Goal: Task Accomplishment & Management: Manage account settings

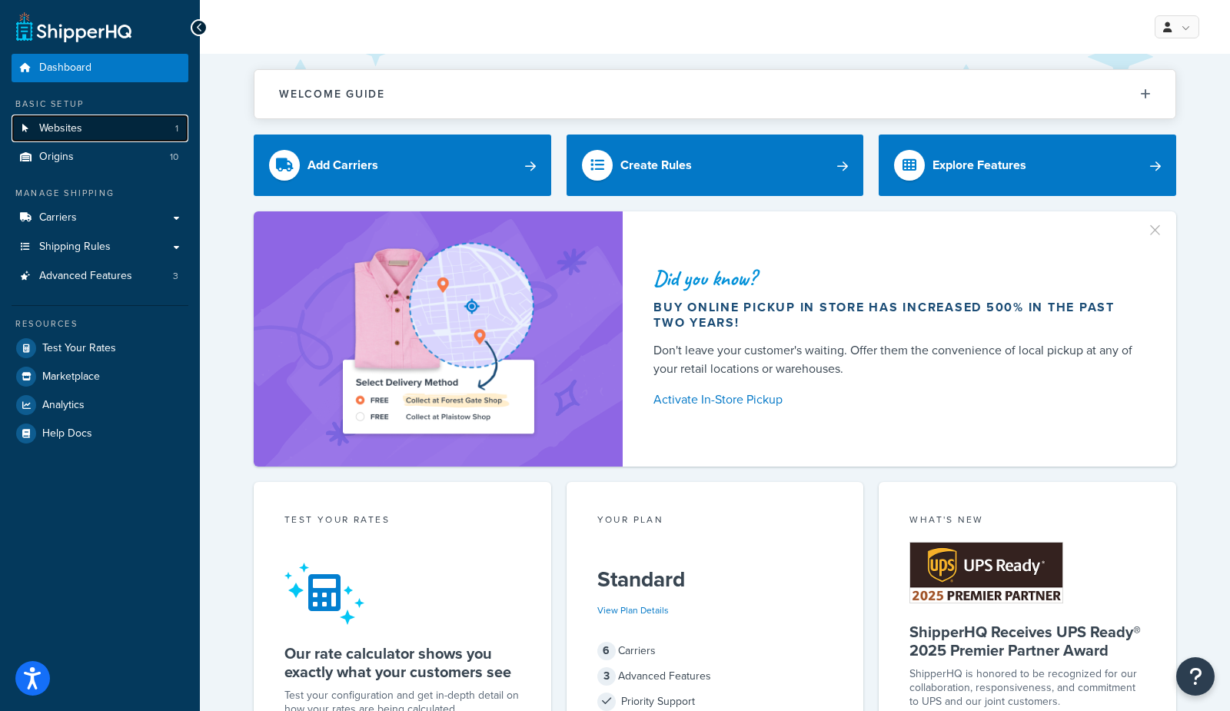
click at [68, 123] on span "Websites" at bounding box center [60, 128] width 43 height 13
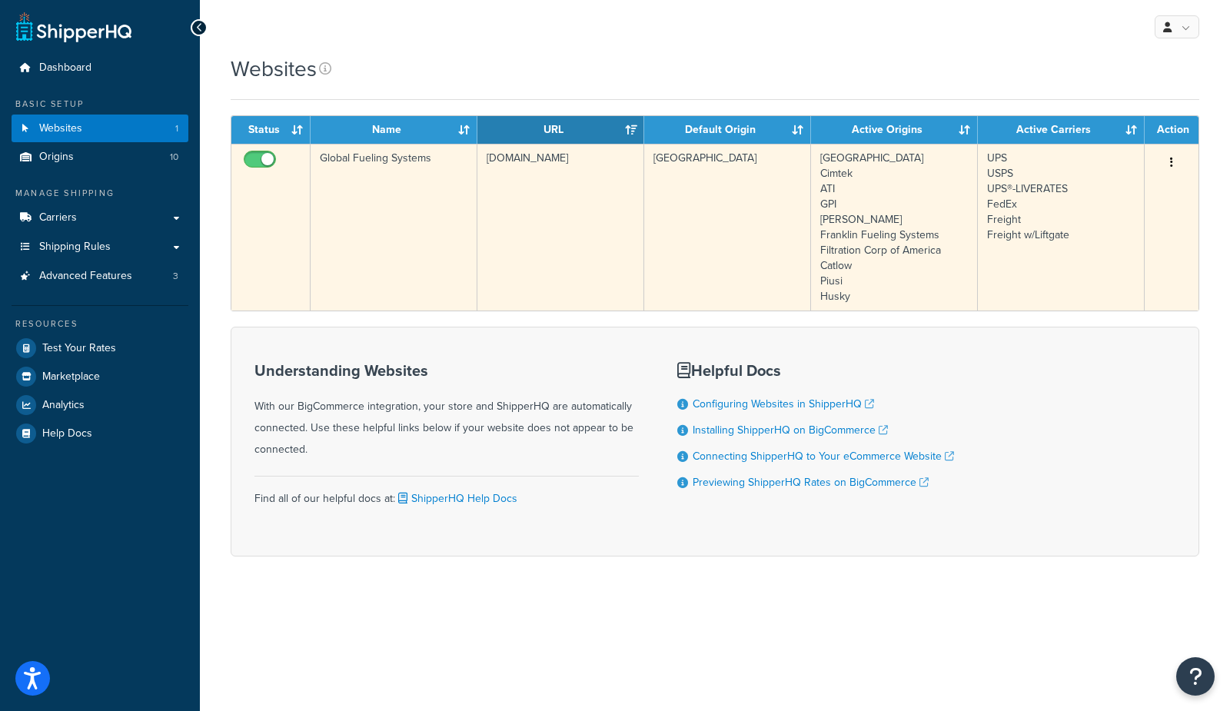
click at [377, 242] on td "Global Fueling Systems" at bounding box center [394, 227] width 167 height 167
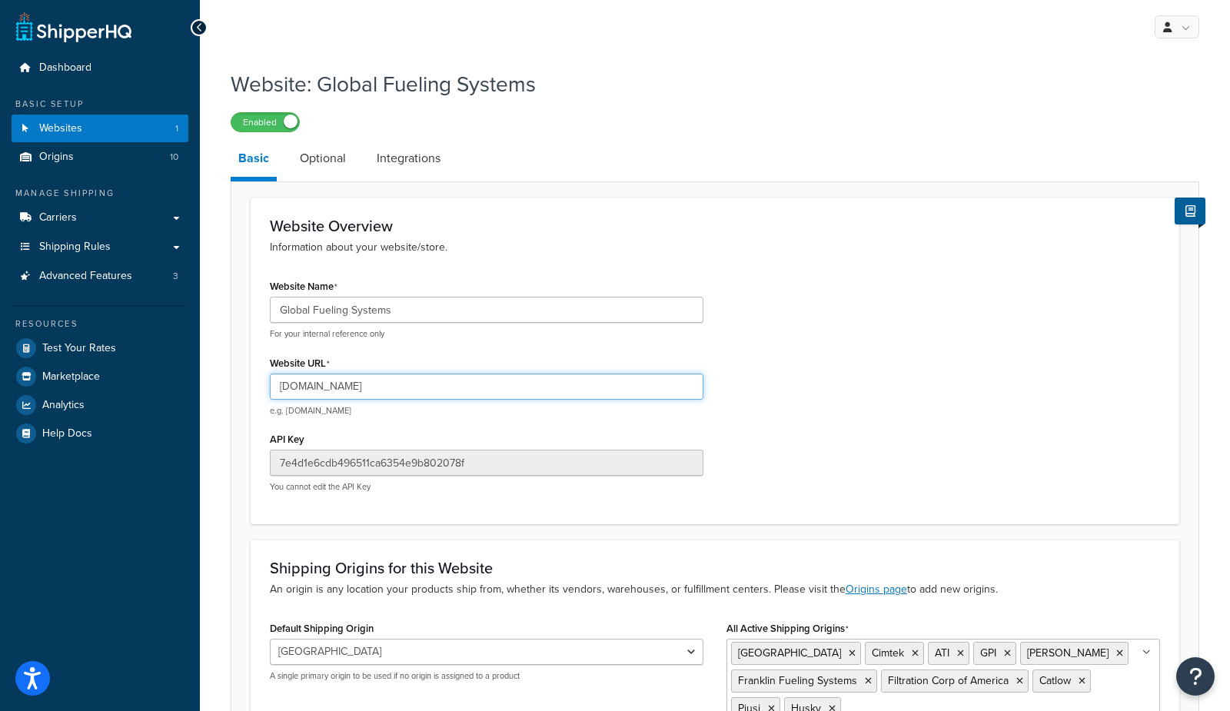
click at [408, 394] on input "globalfuelingsystems.com" at bounding box center [487, 387] width 434 height 26
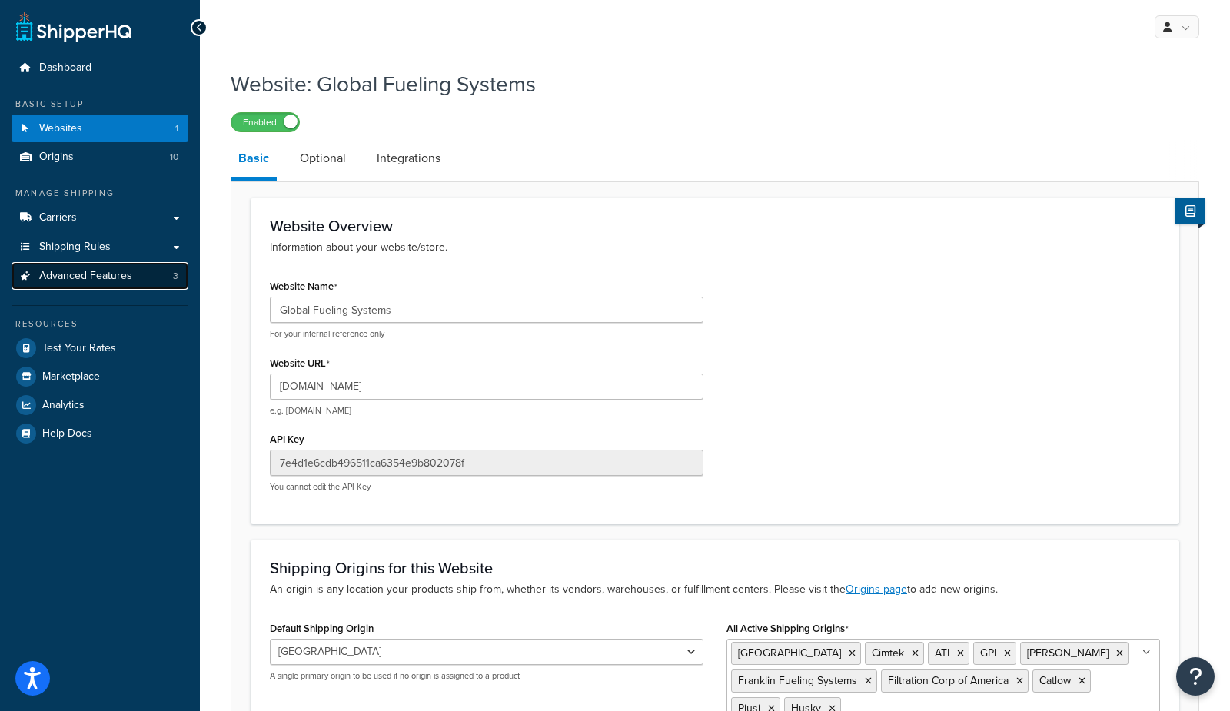
click at [127, 284] on link "Advanced Features 3" at bounding box center [100, 276] width 177 height 28
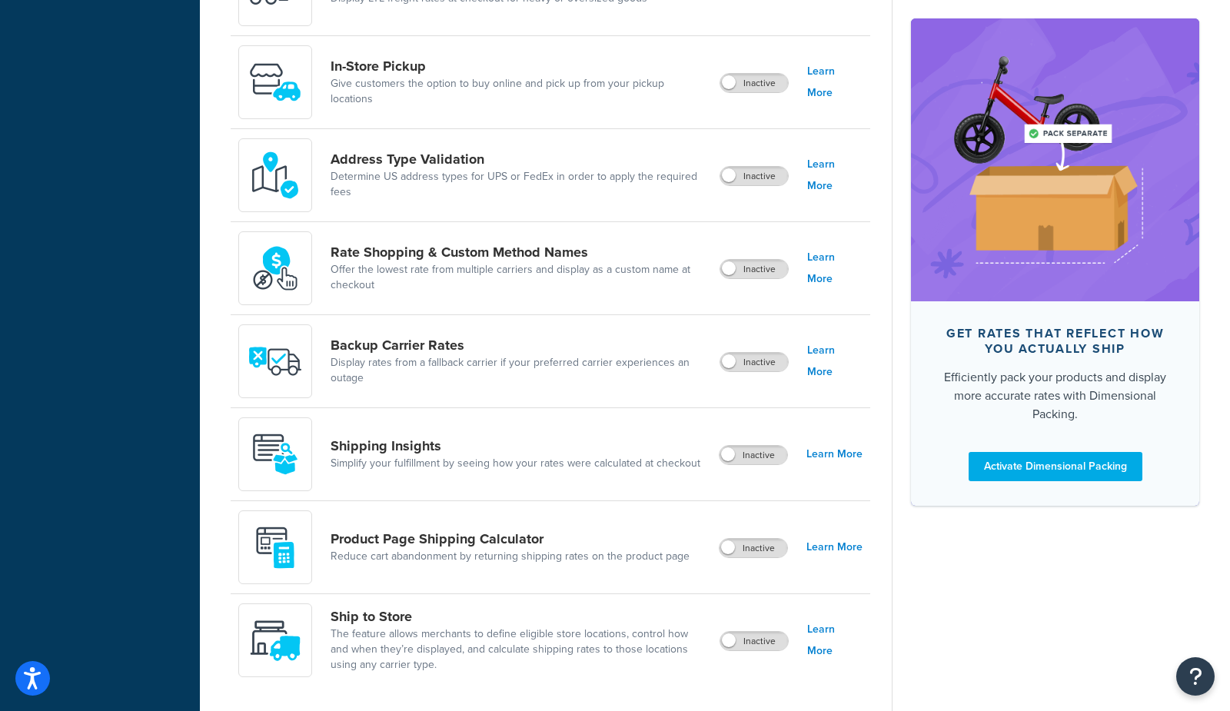
scroll to position [681, 0]
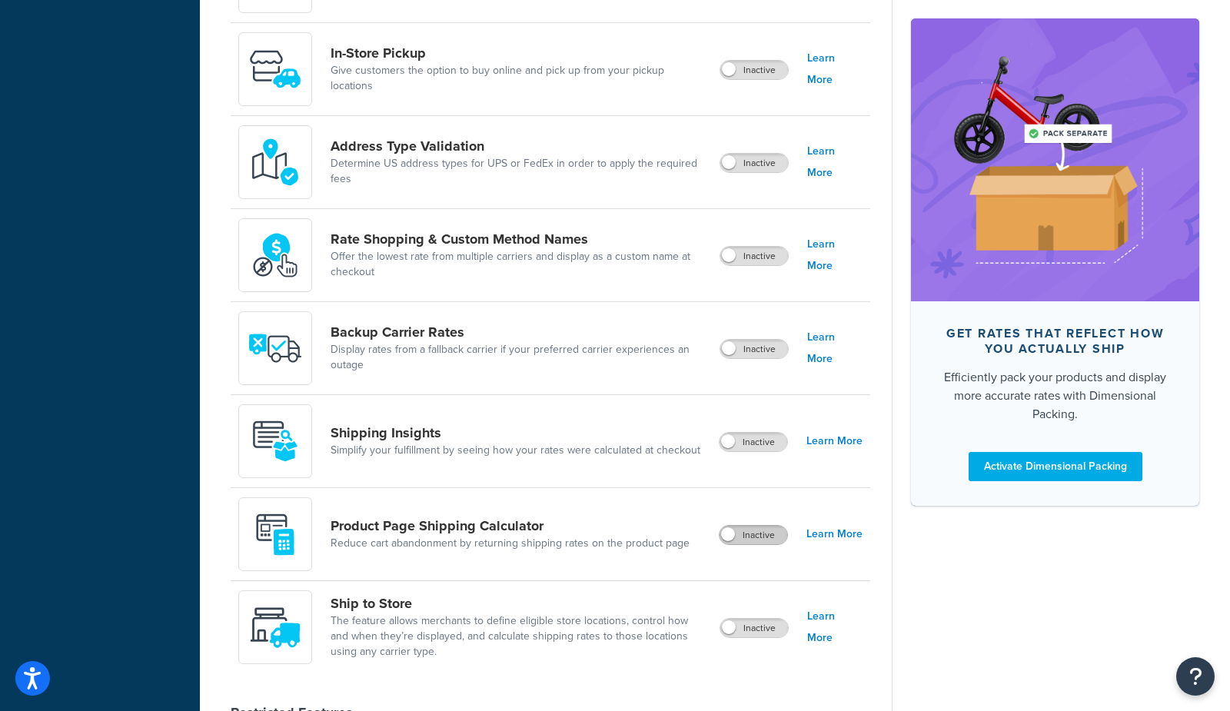
click at [765, 530] on label "Inactive" at bounding box center [754, 535] width 68 height 18
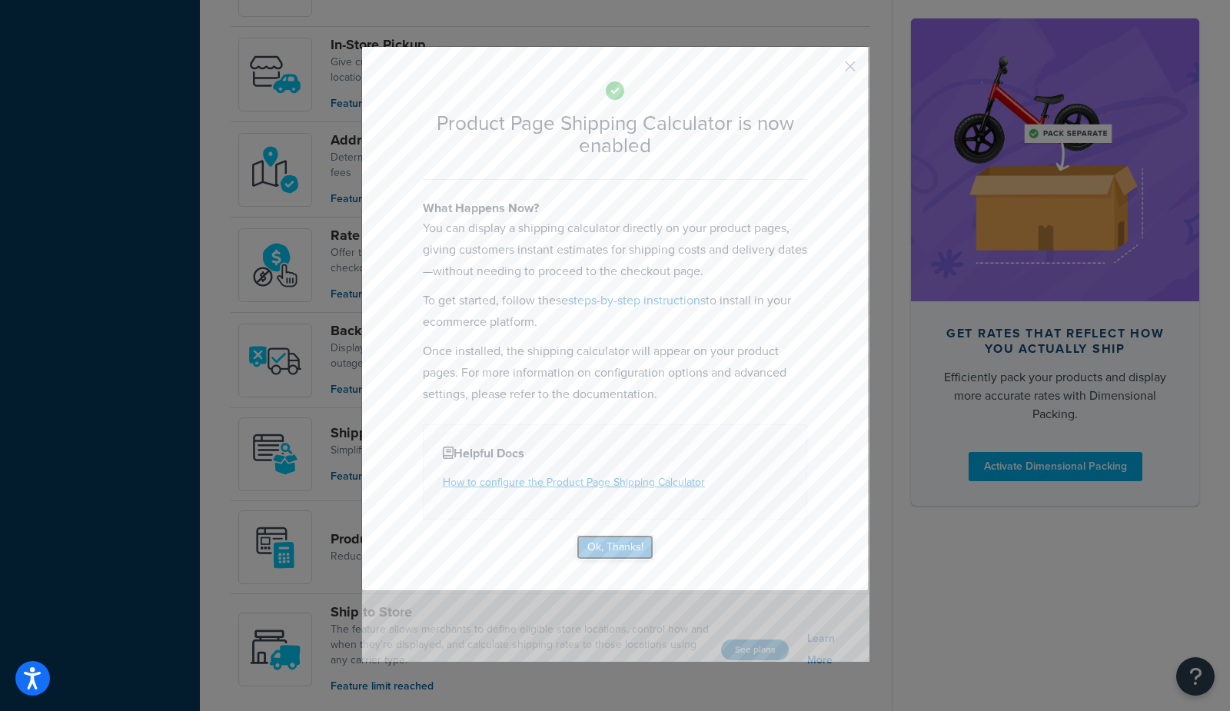
click at [619, 544] on button "Ok, Thanks!" at bounding box center [615, 547] width 77 height 25
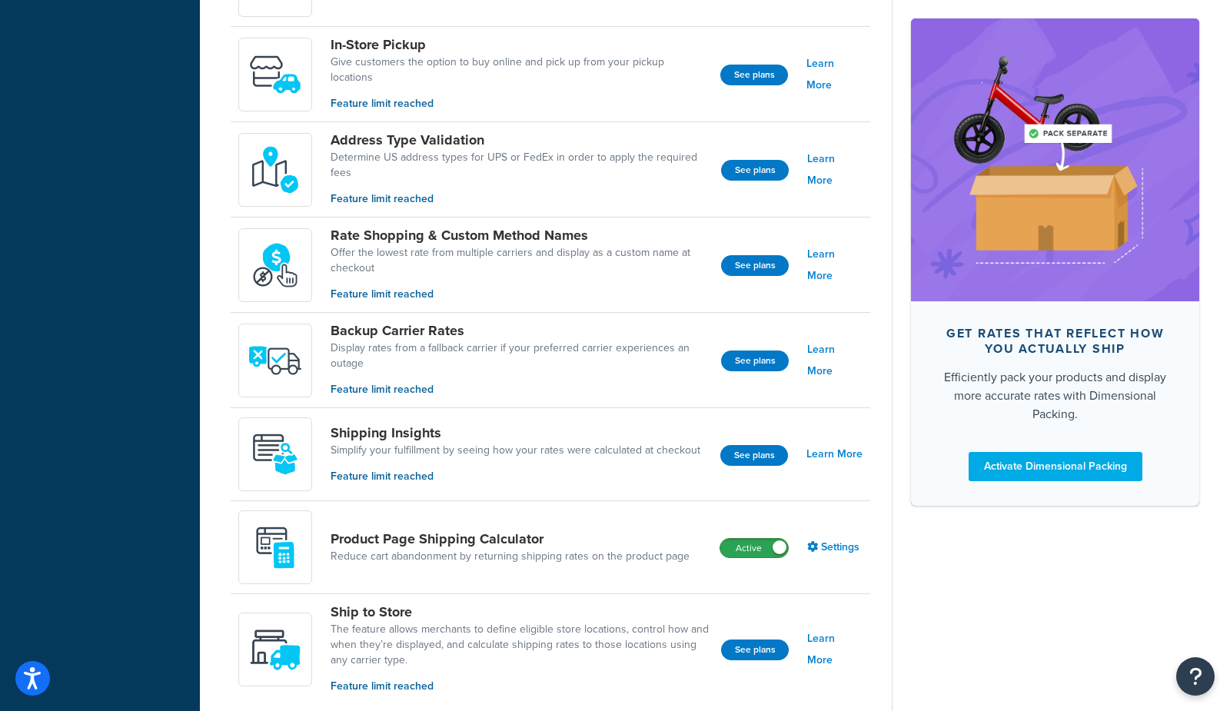
click at [753, 546] on label "Active" at bounding box center [754, 548] width 68 height 18
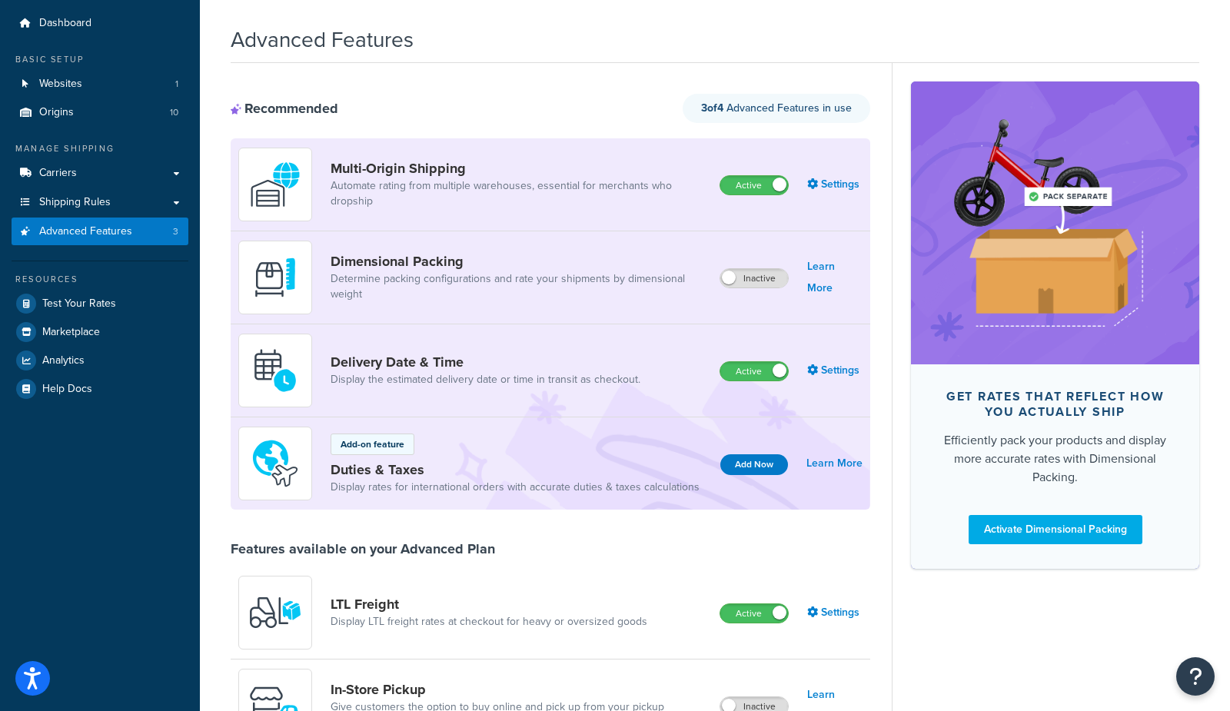
scroll to position [0, 0]
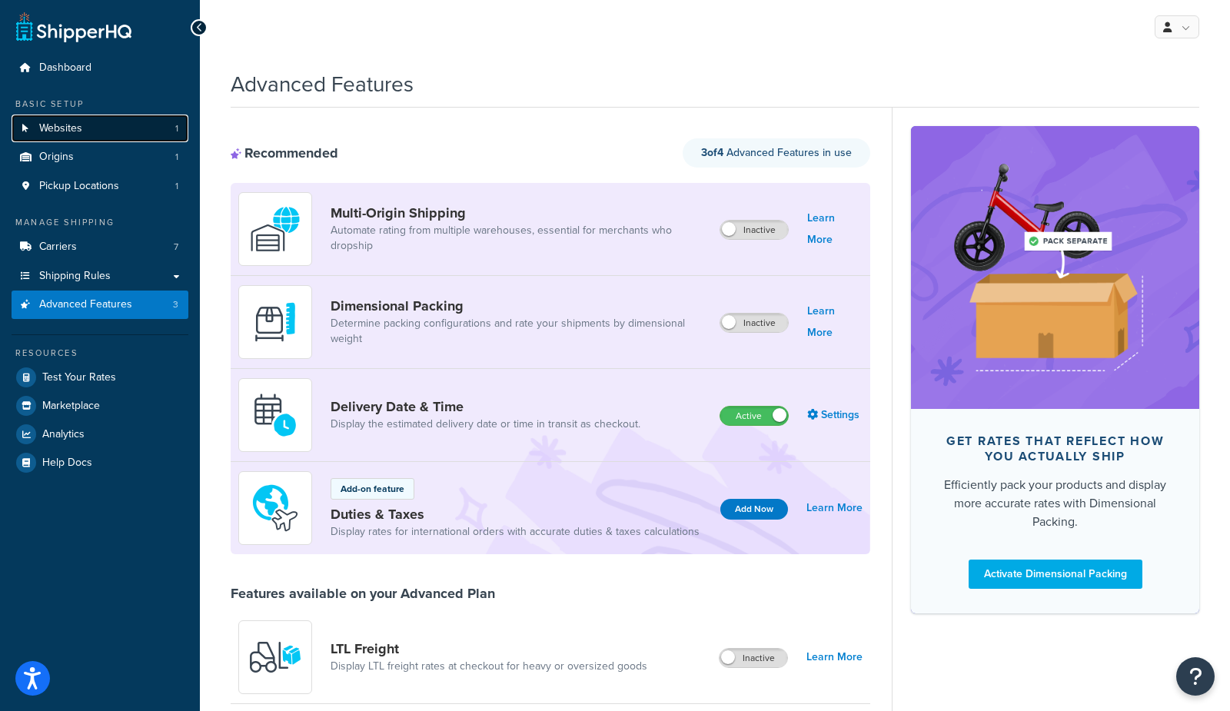
click at [105, 141] on link "Websites 1" at bounding box center [100, 129] width 177 height 28
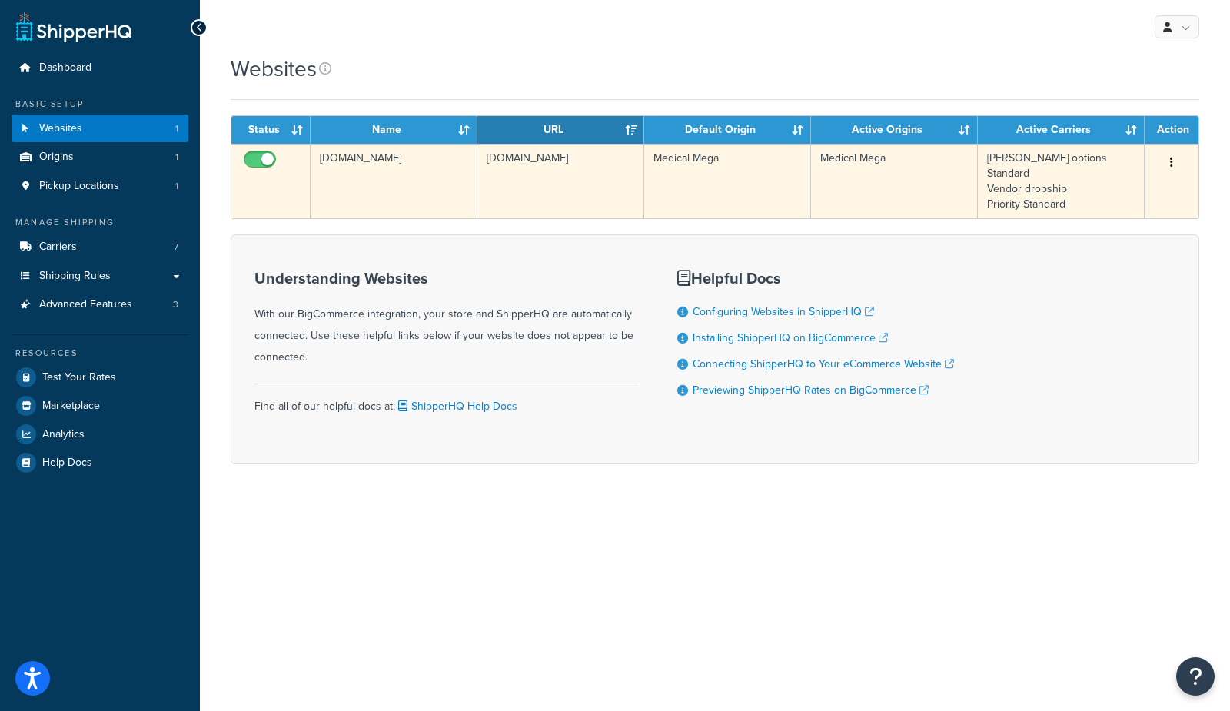
click at [400, 196] on td "medical-mega.mybigcommerce.com" at bounding box center [394, 181] width 167 height 75
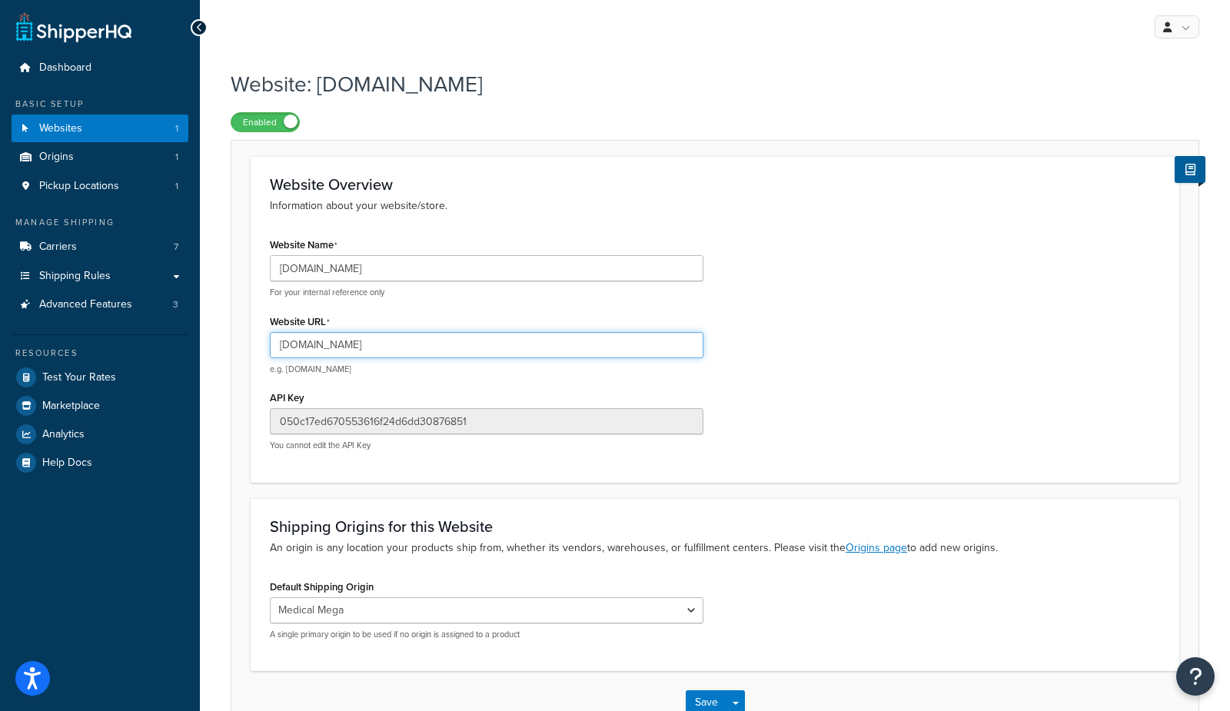
click at [421, 347] on input "medical-mega.mybigcommerce.com" at bounding box center [487, 345] width 434 height 26
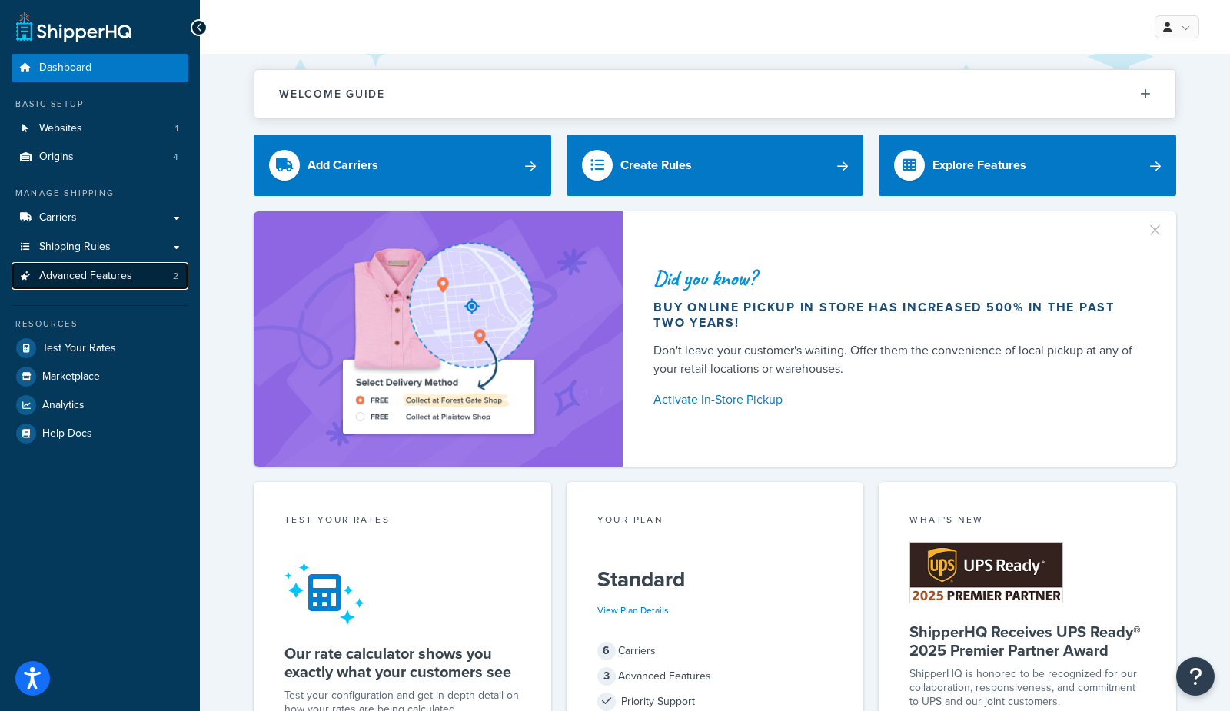
click at [127, 278] on span "Advanced Features" at bounding box center [85, 276] width 93 height 13
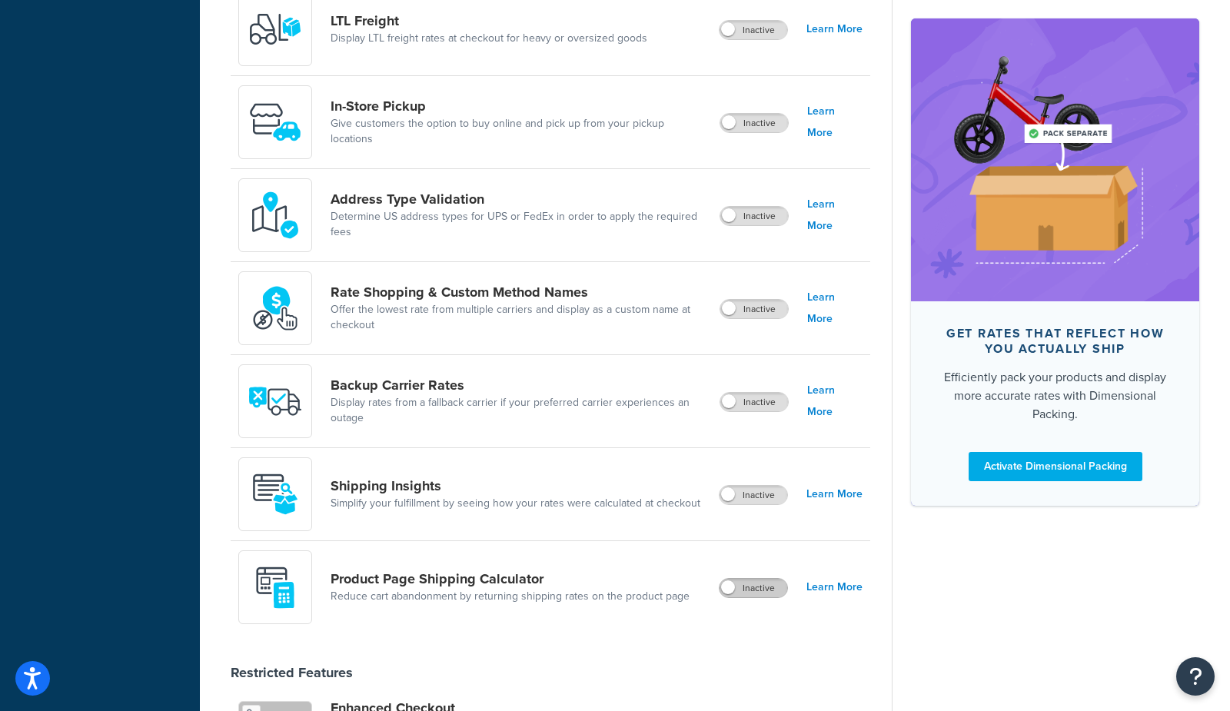
scroll to position [550, 0]
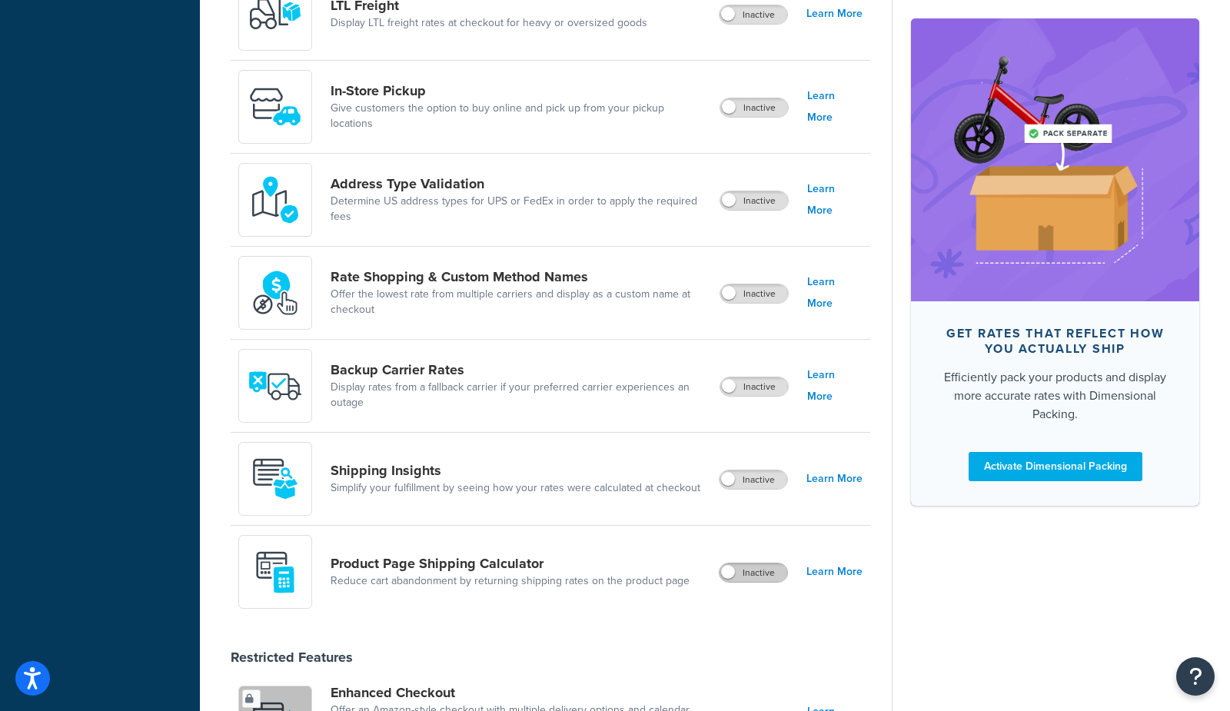
click at [760, 564] on label "Inactive" at bounding box center [754, 573] width 68 height 18
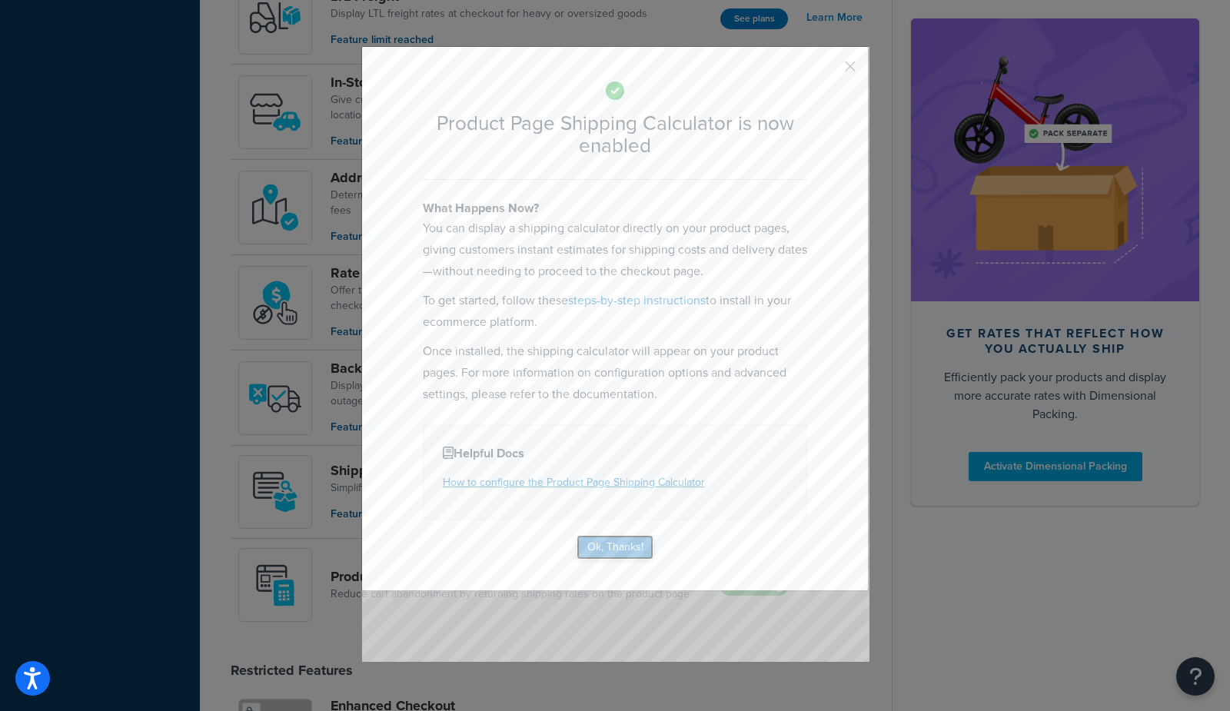
click at [607, 547] on button "Ok, Thanks!" at bounding box center [615, 547] width 77 height 25
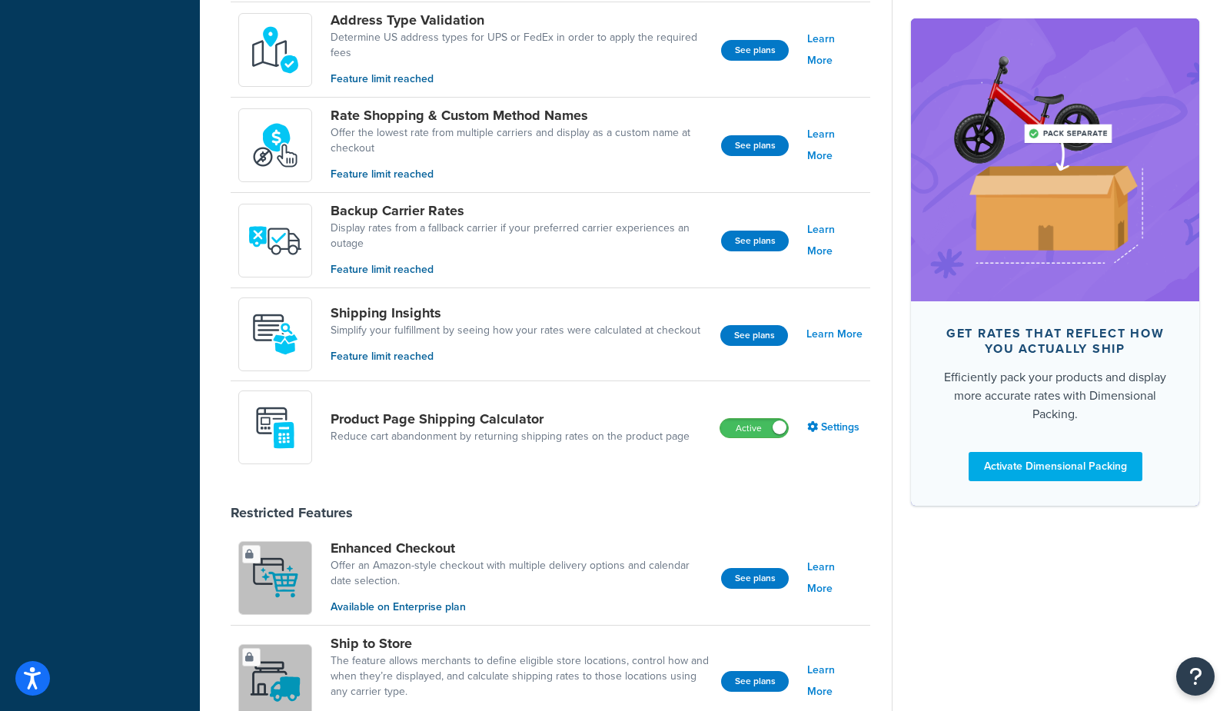
scroll to position [724, 0]
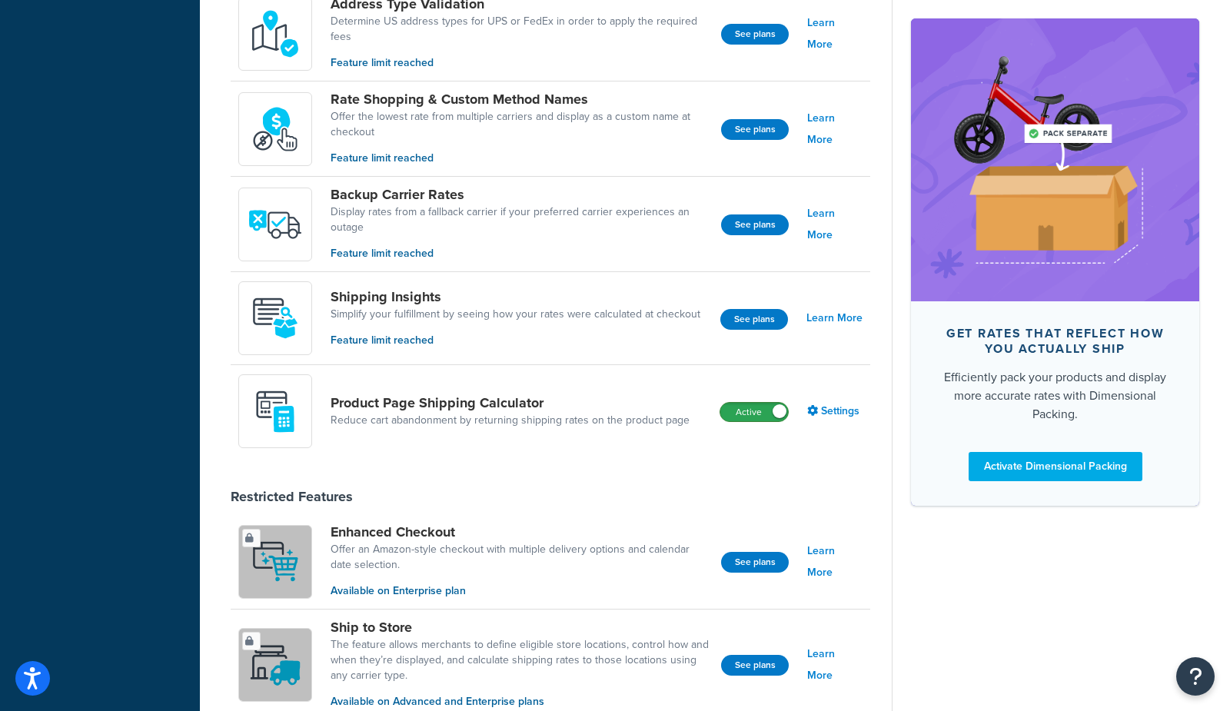
click at [733, 406] on label "Active" at bounding box center [754, 412] width 68 height 18
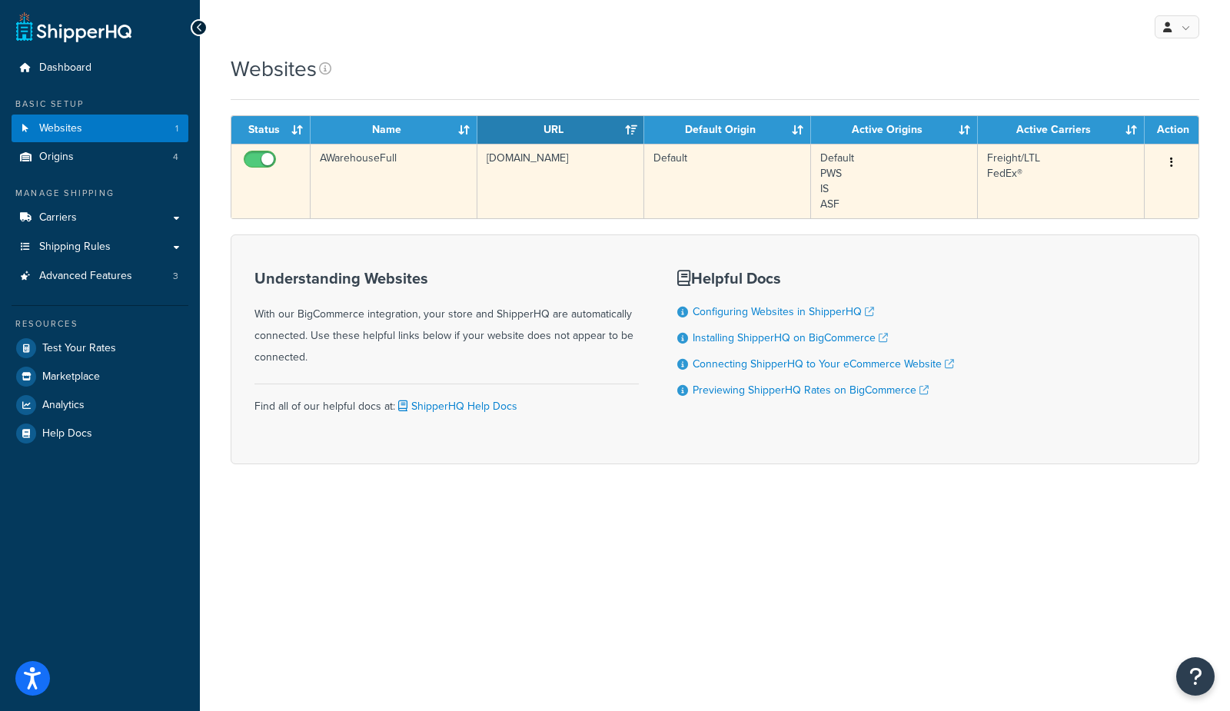
click at [427, 187] on td "AWarehouseFull" at bounding box center [394, 181] width 167 height 75
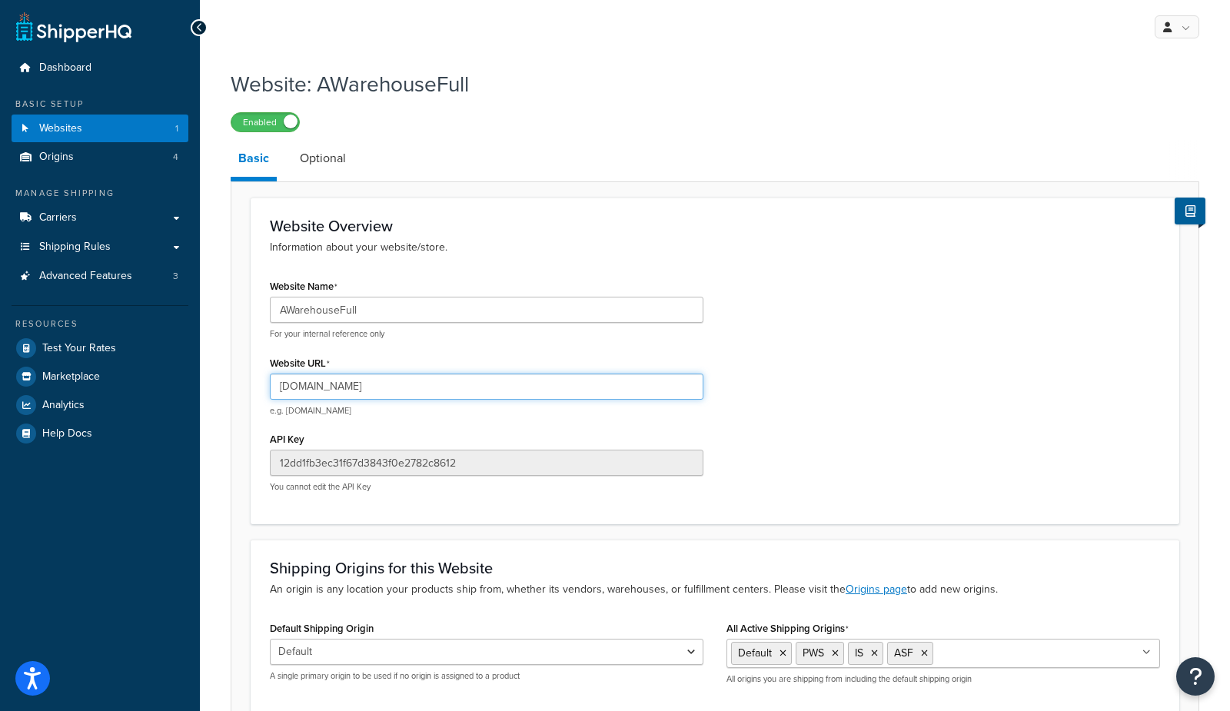
click at [368, 384] on input "[DOMAIN_NAME]" at bounding box center [487, 387] width 434 height 26
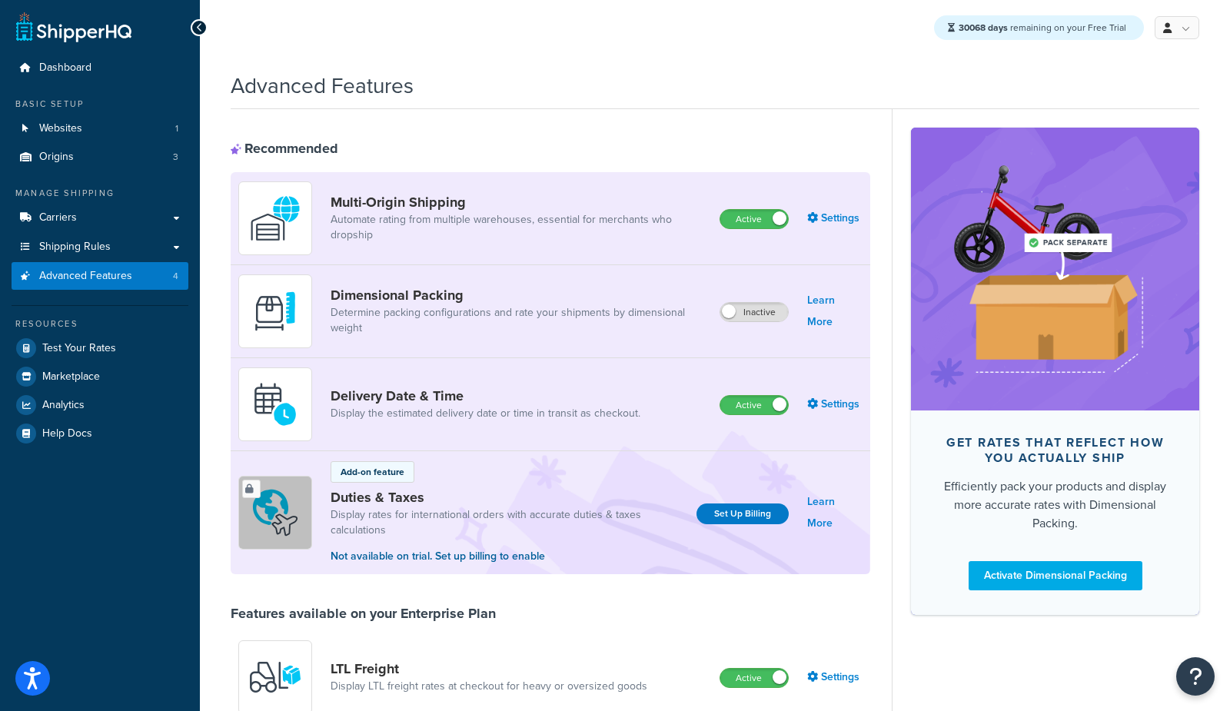
click at [684, 63] on div "Advanced Features" at bounding box center [715, 82] width 969 height 38
click at [70, 127] on span "Websites" at bounding box center [60, 128] width 43 height 13
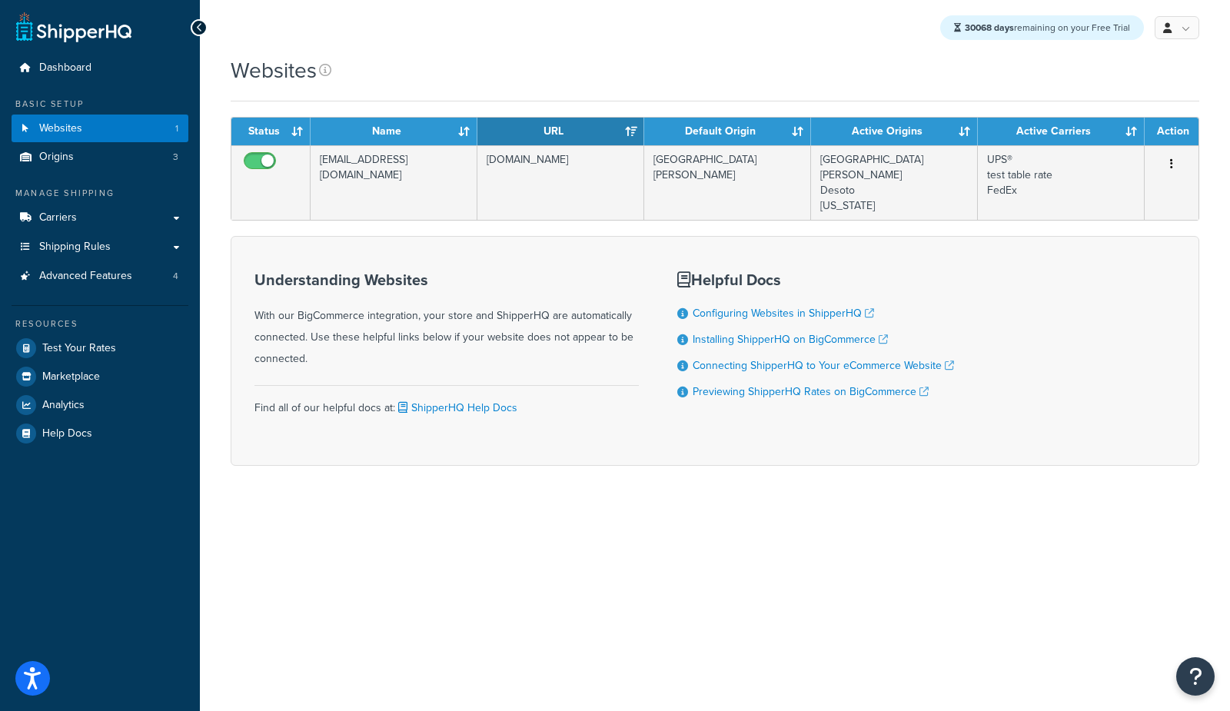
click at [597, 68] on div "Websites" at bounding box center [715, 70] width 969 height 30
